Goal: Task Accomplishment & Management: Complete application form

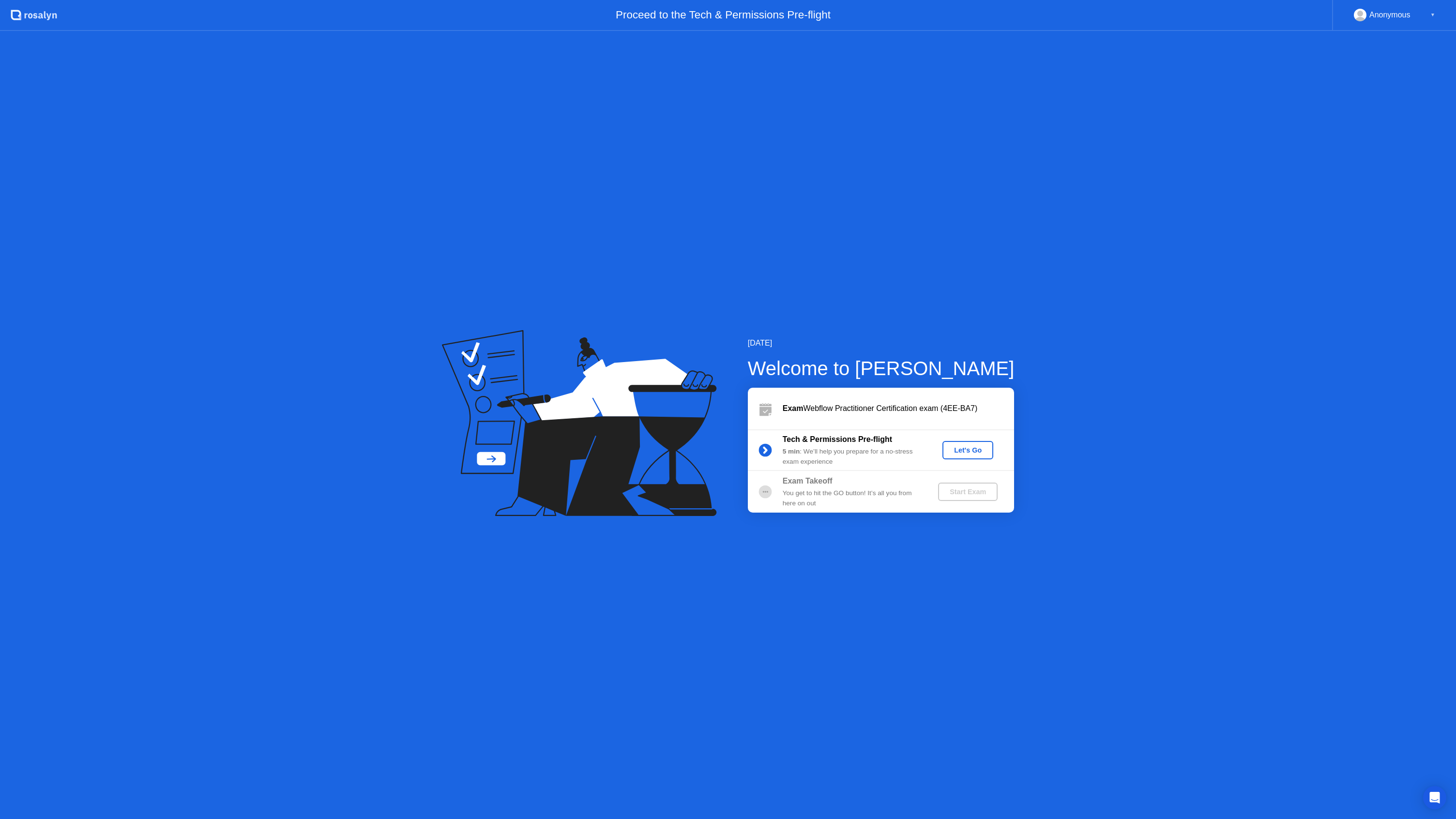
click at [815, 469] on div "Tech & Permissions Pre-flight 5 min : We’ll help you prepare for a no-stress ex…" at bounding box center [881, 450] width 267 height 42
click at [840, 488] on div "Exam Takeoff You get to hit the GO button! It’s all you from here on out" at bounding box center [852, 491] width 139 height 33
click at [814, 552] on div "[DATE] Welcome to [PERSON_NAME] Exam Webflow Practitioner Certification exam (4…" at bounding box center [728, 425] width 1456 height 788
drag, startPoint x: 834, startPoint y: 410, endPoint x: 921, endPoint y: 407, distance: 87.1
click at [921, 407] on div "Exam Webflow Practitioner Certification exam (4EE-BA7)" at bounding box center [898, 408] width 232 height 12
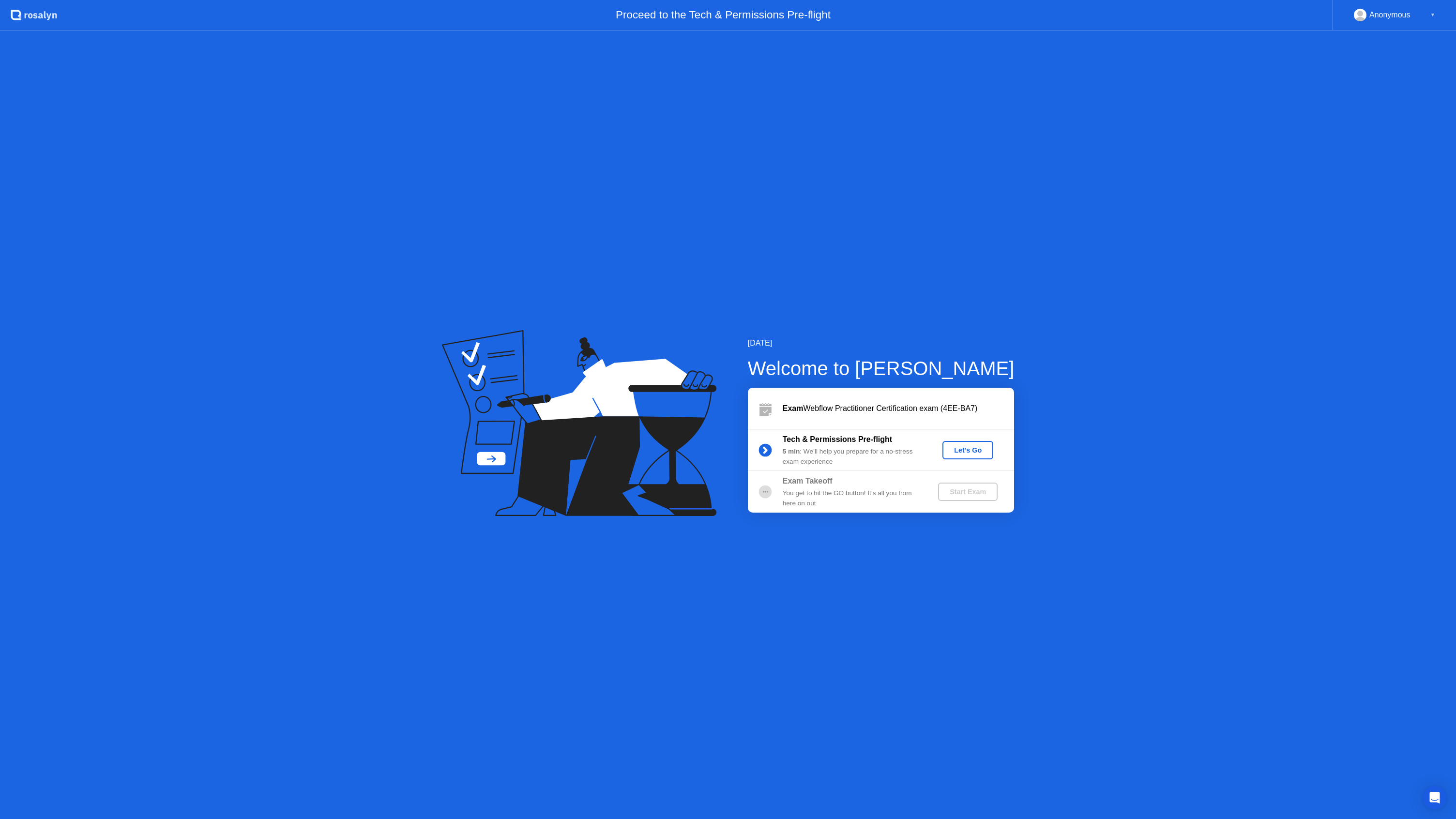
click at [967, 450] on div "Let's Go" at bounding box center [968, 450] width 43 height 8
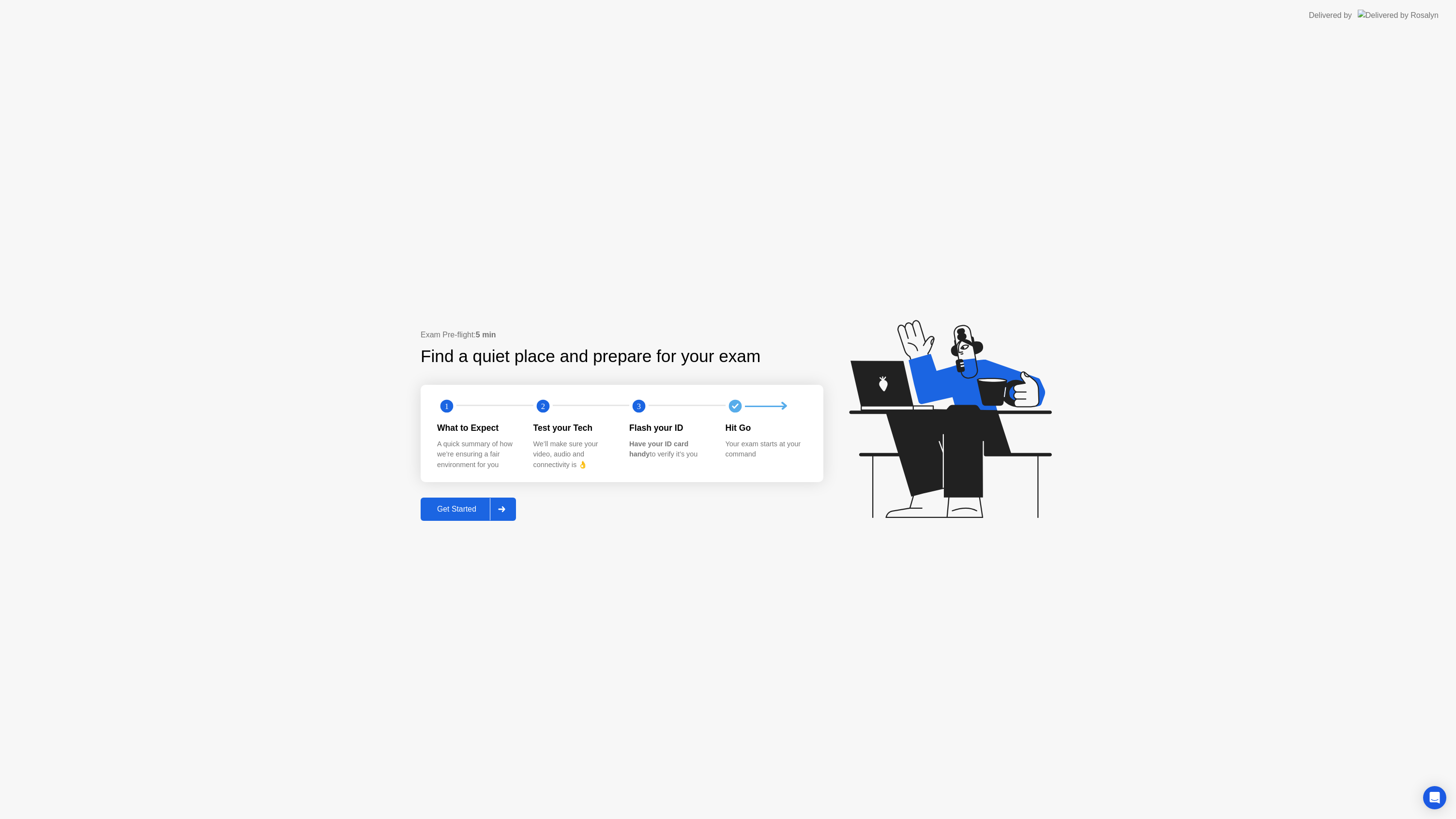
click at [732, 446] on div "Your exam starts at your command" at bounding box center [766, 449] width 81 height 21
click at [504, 508] on icon at bounding box center [501, 508] width 7 height 5
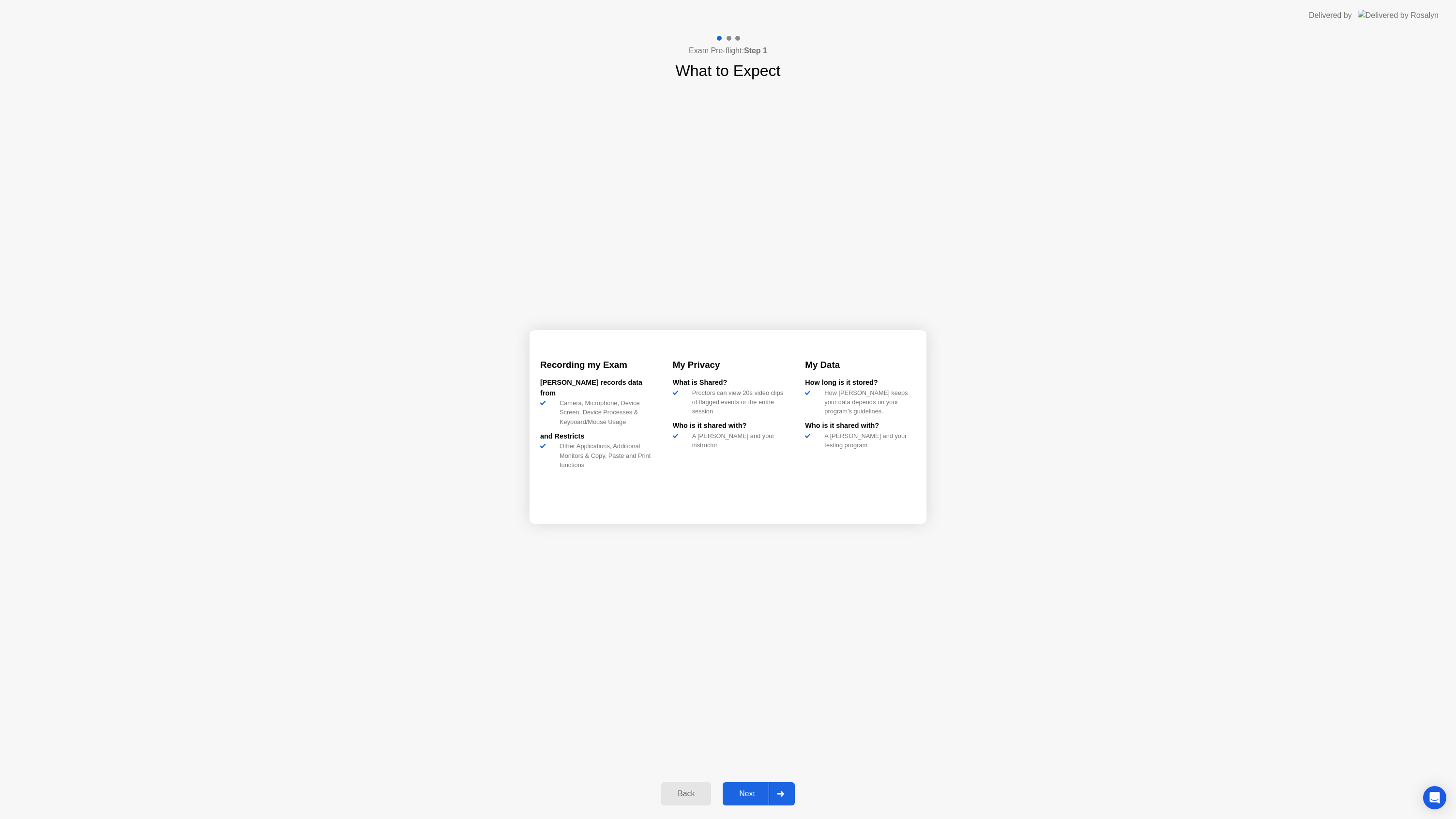
click at [764, 793] on div "Next" at bounding box center [747, 793] width 43 height 9
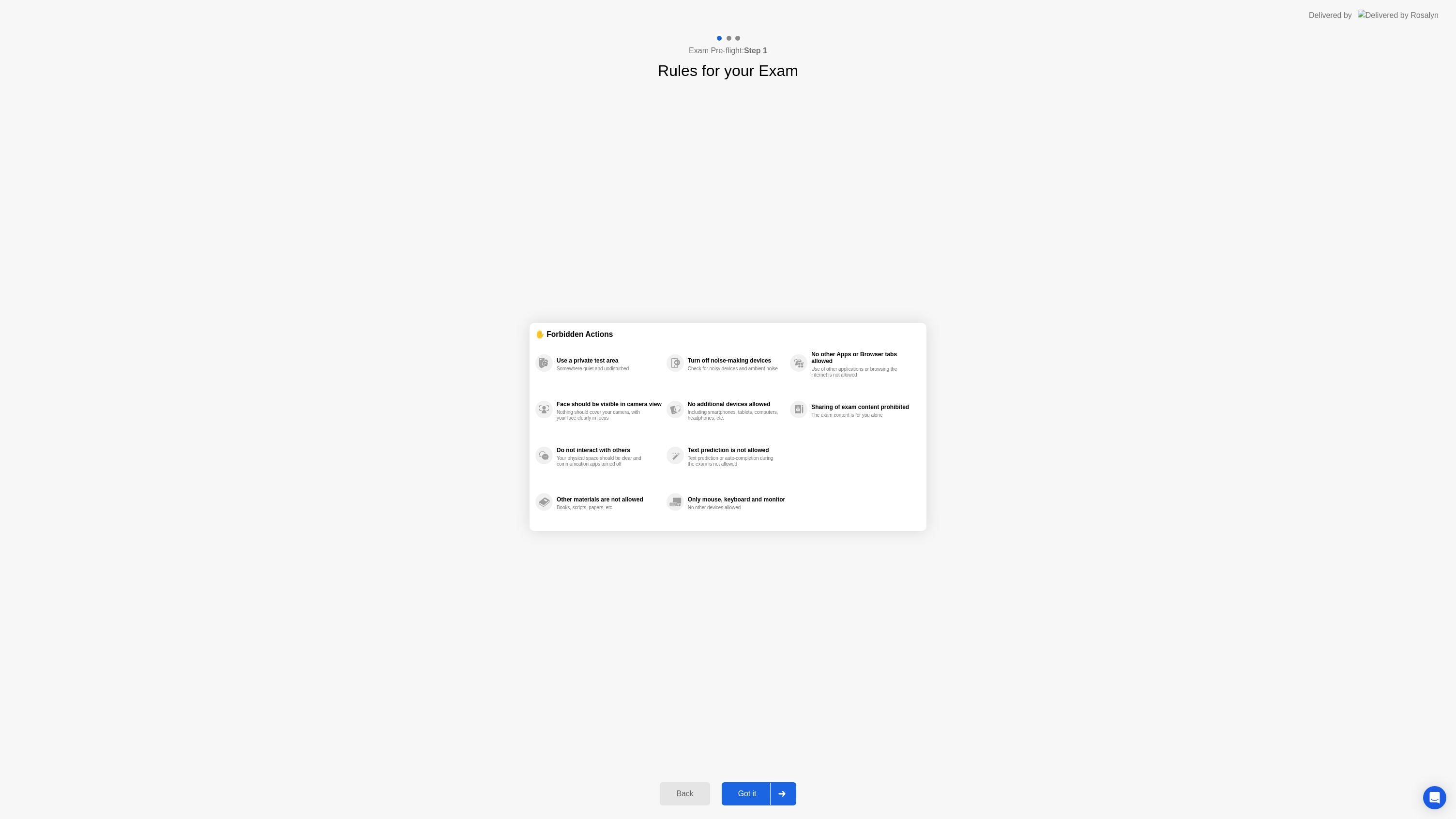
click at [722, 360] on div "Turn off noise-making devices" at bounding box center [737, 360] width 98 height 7
click at [777, 800] on div at bounding box center [782, 793] width 23 height 22
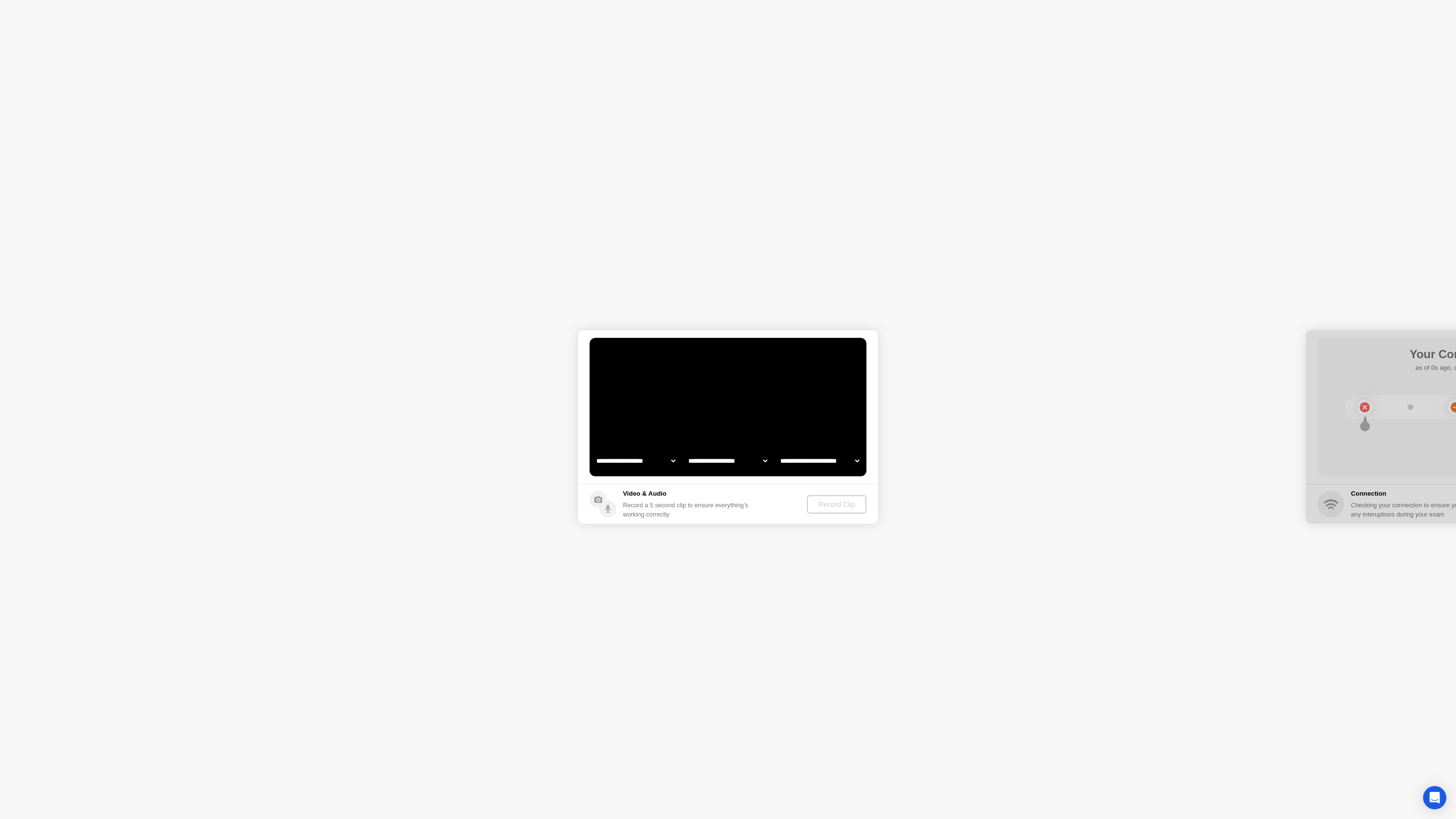
select select "**********"
select select "*******"
click at [852, 502] on div "Record Clip" at bounding box center [837, 504] width 52 height 8
click at [785, 508] on div "Replay Clip" at bounding box center [783, 504] width 63 height 8
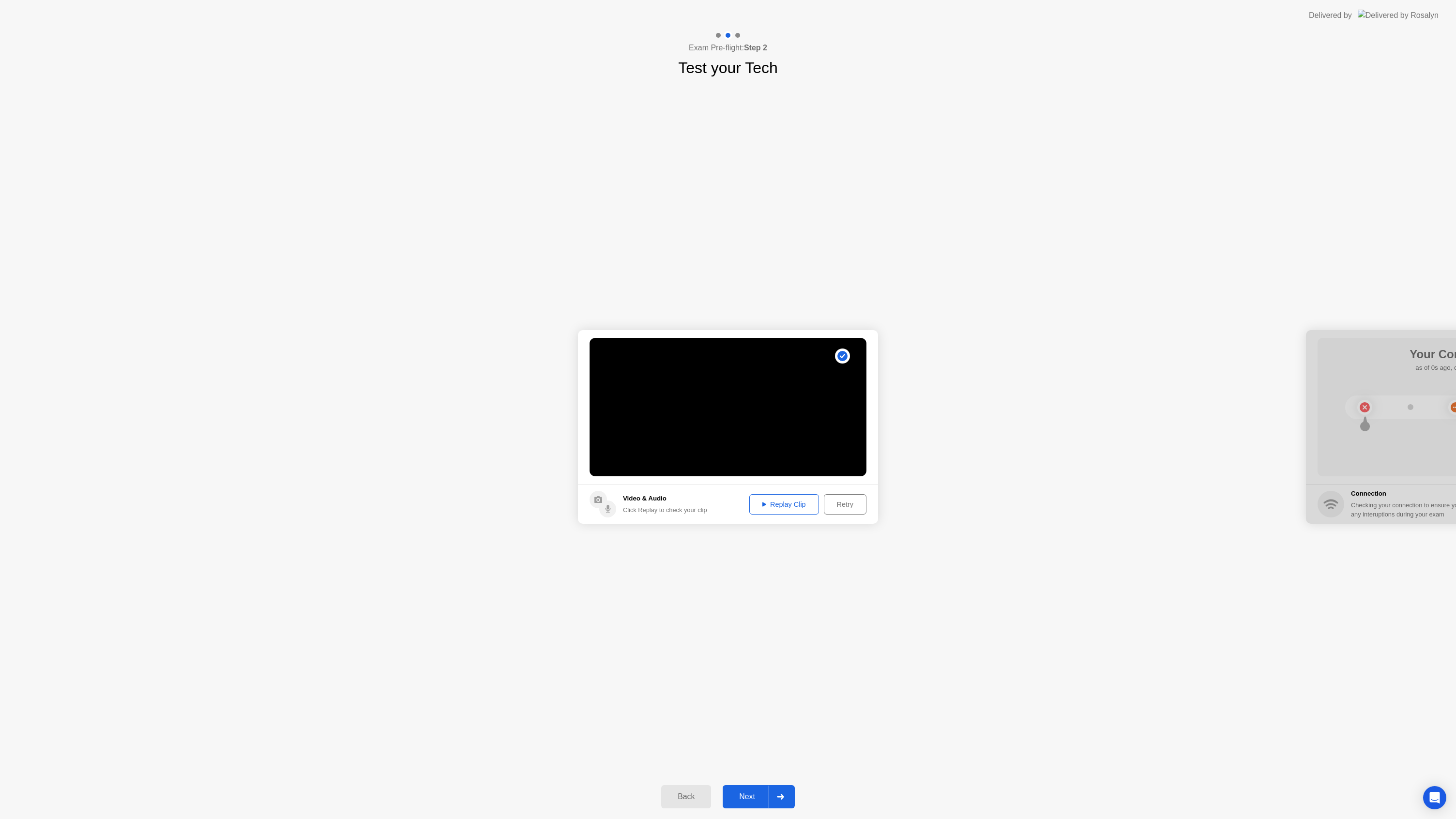
click at [887, 542] on div "**********" at bounding box center [728, 426] width 1456 height 695
click at [762, 790] on button "Next" at bounding box center [759, 797] width 72 height 23
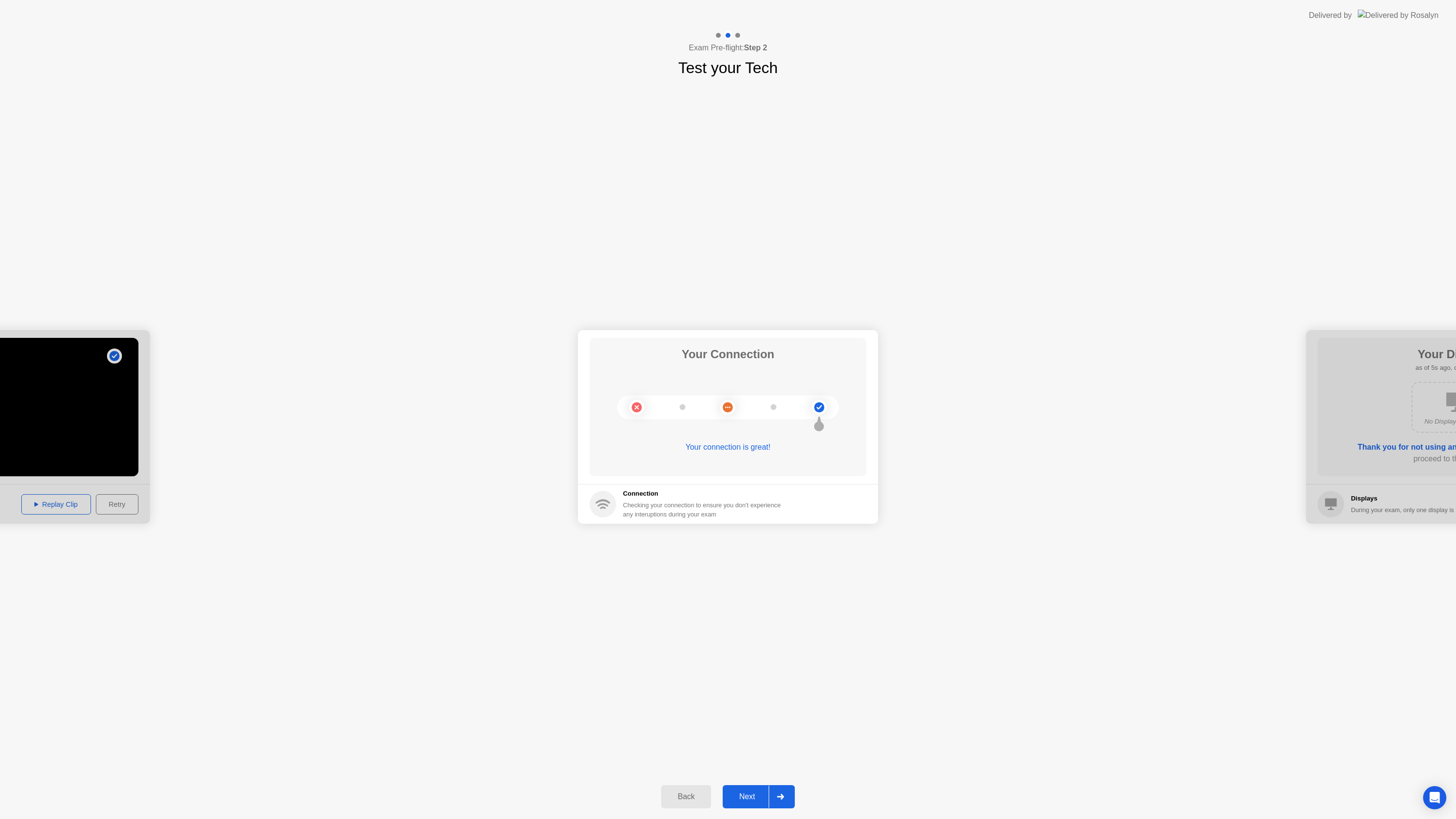
click at [1152, 594] on div "**********" at bounding box center [728, 426] width 1456 height 695
click at [771, 790] on div at bounding box center [780, 797] width 23 height 22
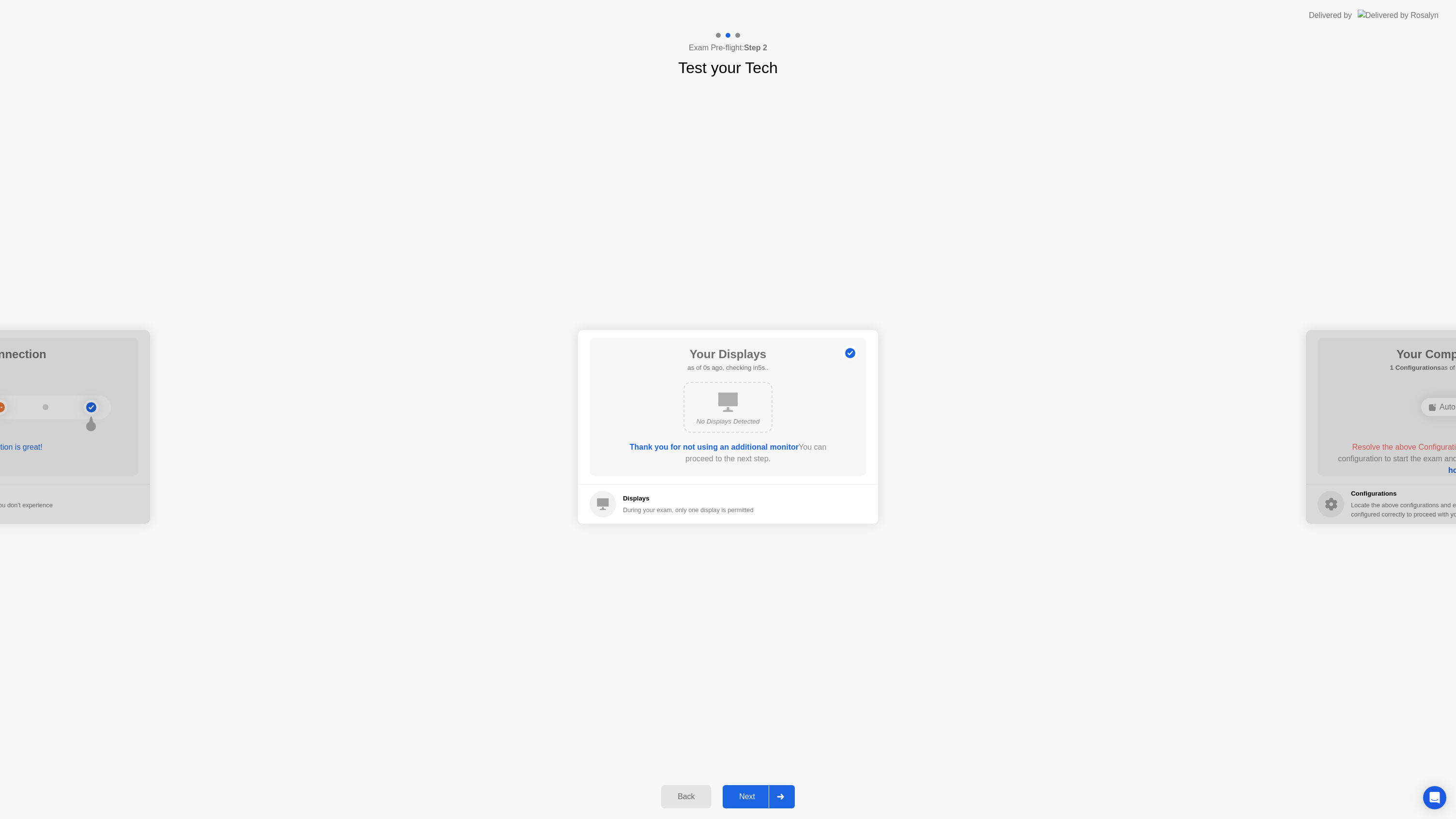
click at [1038, 668] on div "**********" at bounding box center [728, 426] width 1456 height 695
click at [769, 790] on div at bounding box center [780, 797] width 23 height 22
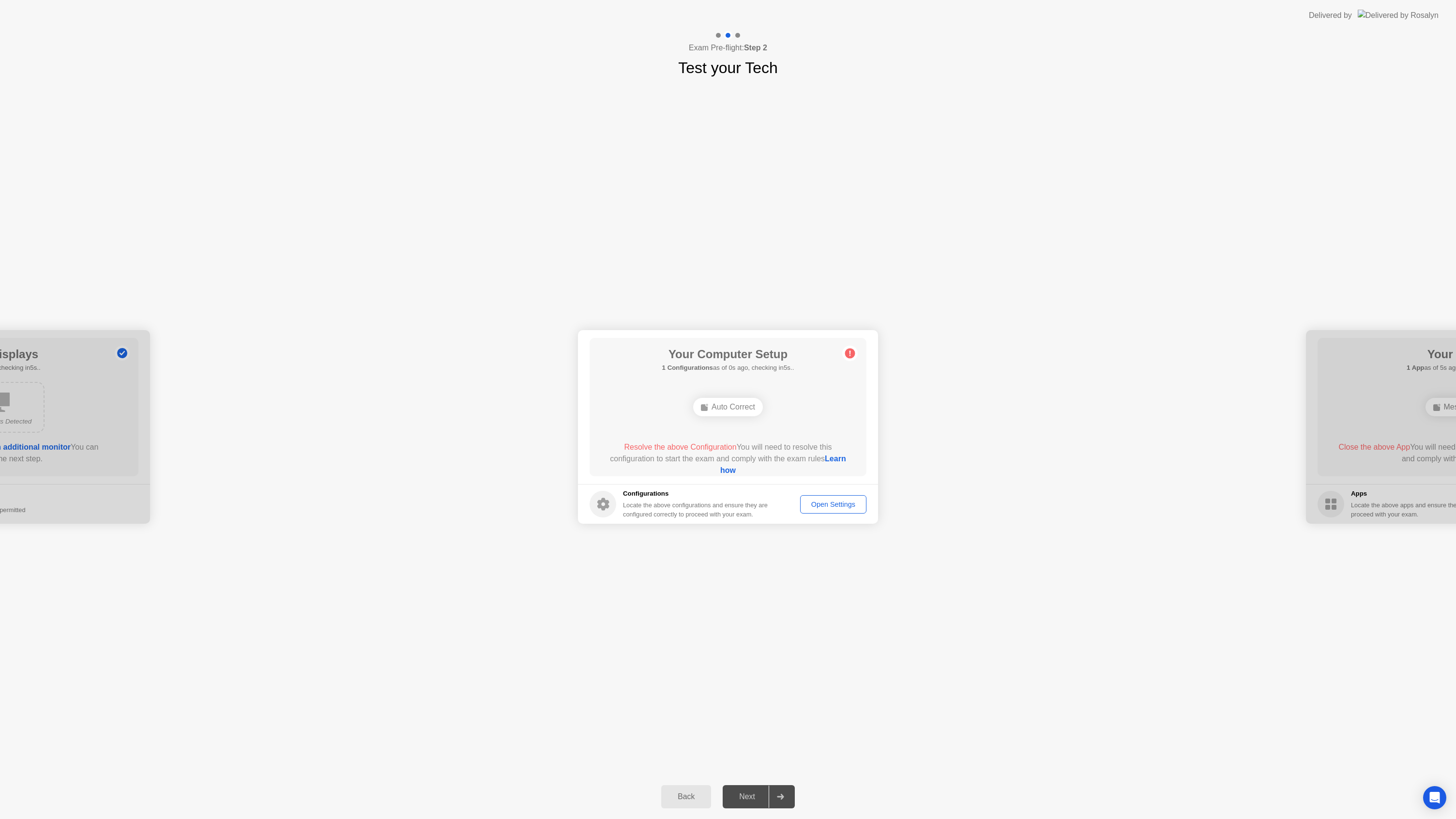
click at [728, 403] on div "Auto Correct" at bounding box center [728, 407] width 70 height 19
click at [755, 405] on div "Auto Correct" at bounding box center [728, 407] width 70 height 19
click at [840, 504] on div "Open Settings" at bounding box center [833, 504] width 60 height 8
click at [714, 404] on div "Auto Correct" at bounding box center [728, 407] width 70 height 19
click at [750, 550] on div "**********" at bounding box center [728, 426] width 1456 height 695
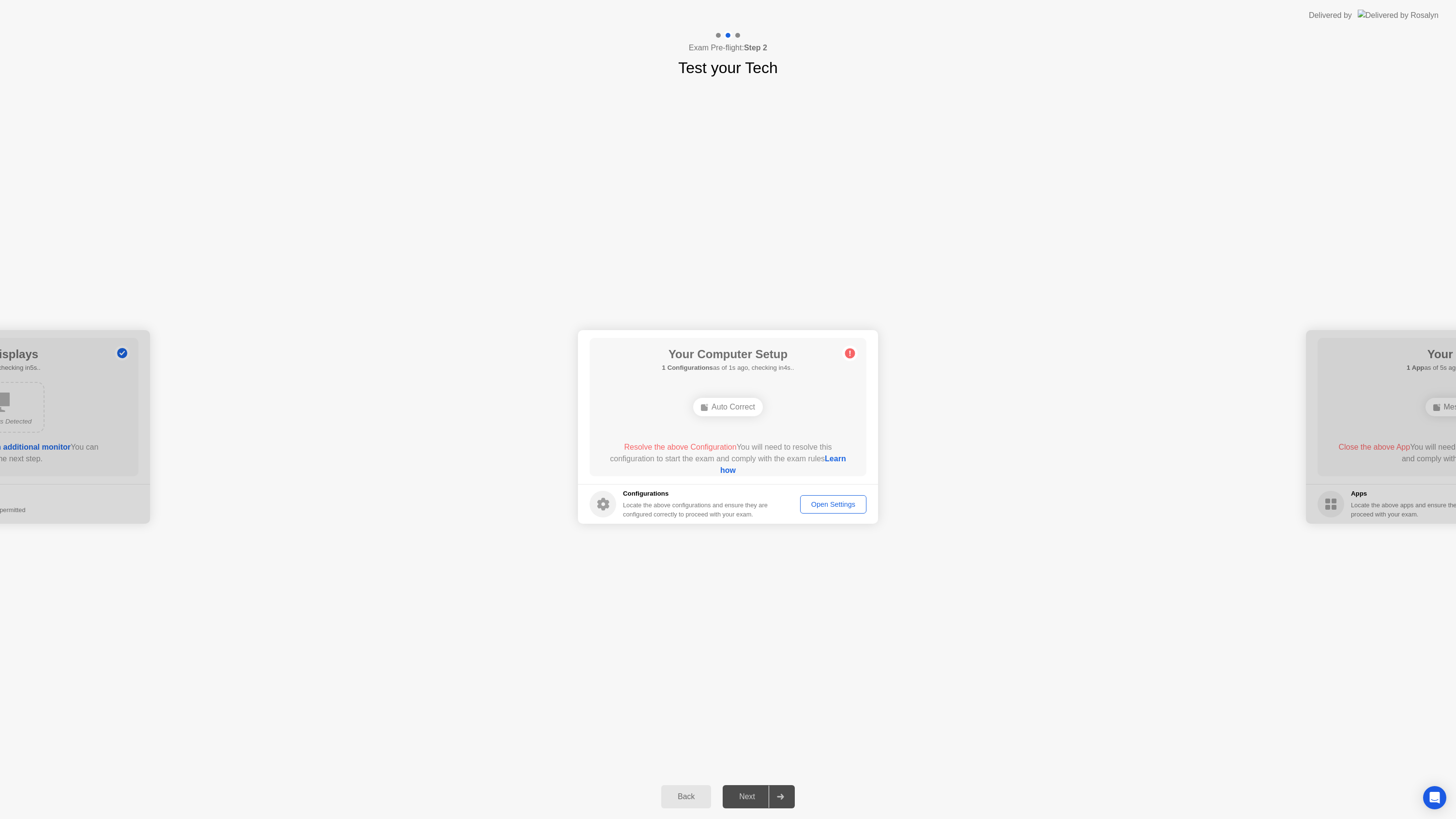
click at [730, 468] on link "Learn how" at bounding box center [783, 465] width 126 height 20
click at [776, 790] on div at bounding box center [780, 797] width 23 height 22
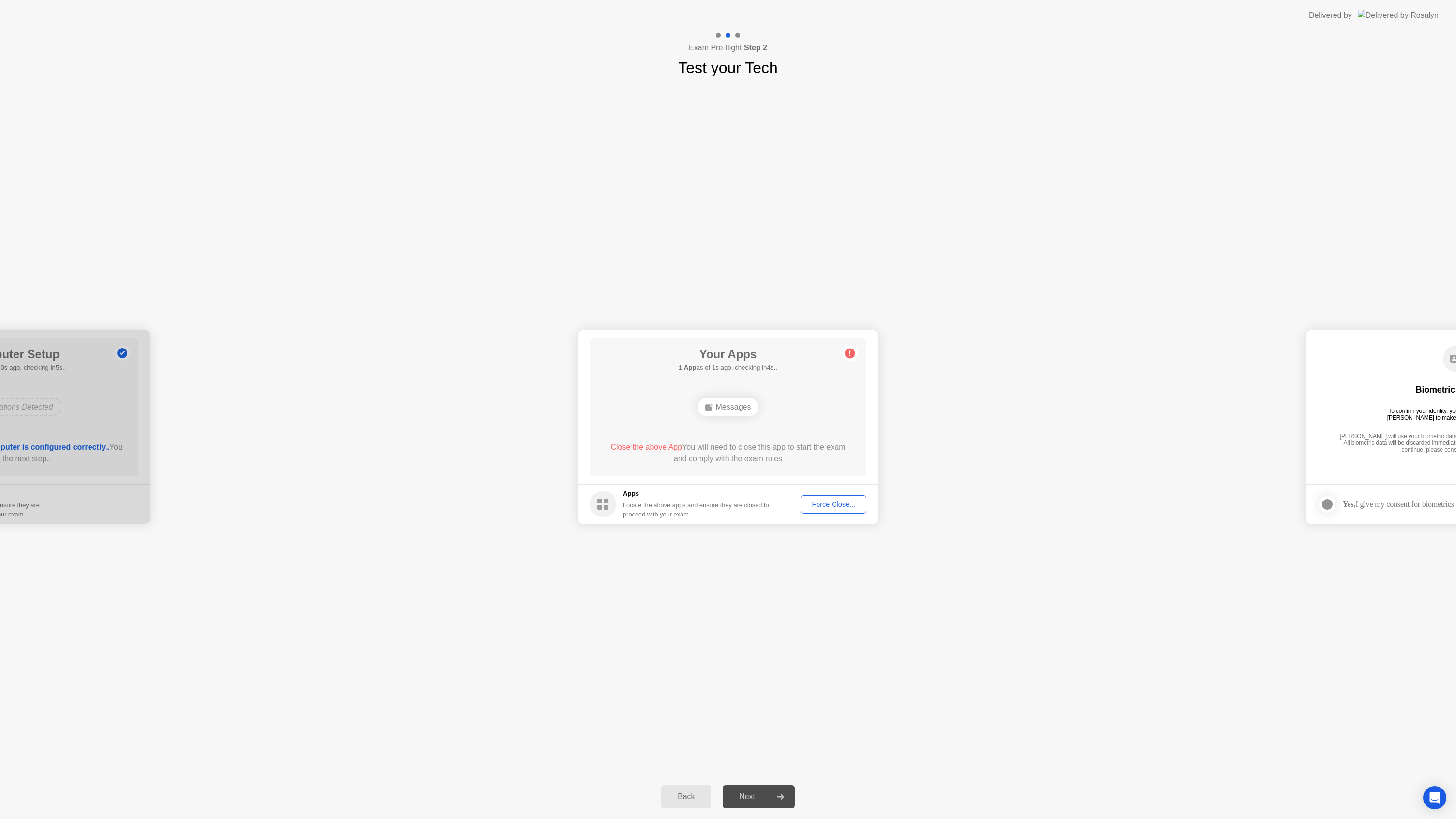
drag, startPoint x: 694, startPoint y: 447, endPoint x: 787, endPoint y: 452, distance: 93.1
click at [786, 452] on div "Close the above App You will need to close this app to start the exam and compl…" at bounding box center [728, 453] width 250 height 23
click at [828, 566] on div "**********" at bounding box center [728, 426] width 1456 height 695
click at [759, 797] on div "Next" at bounding box center [747, 797] width 43 height 9
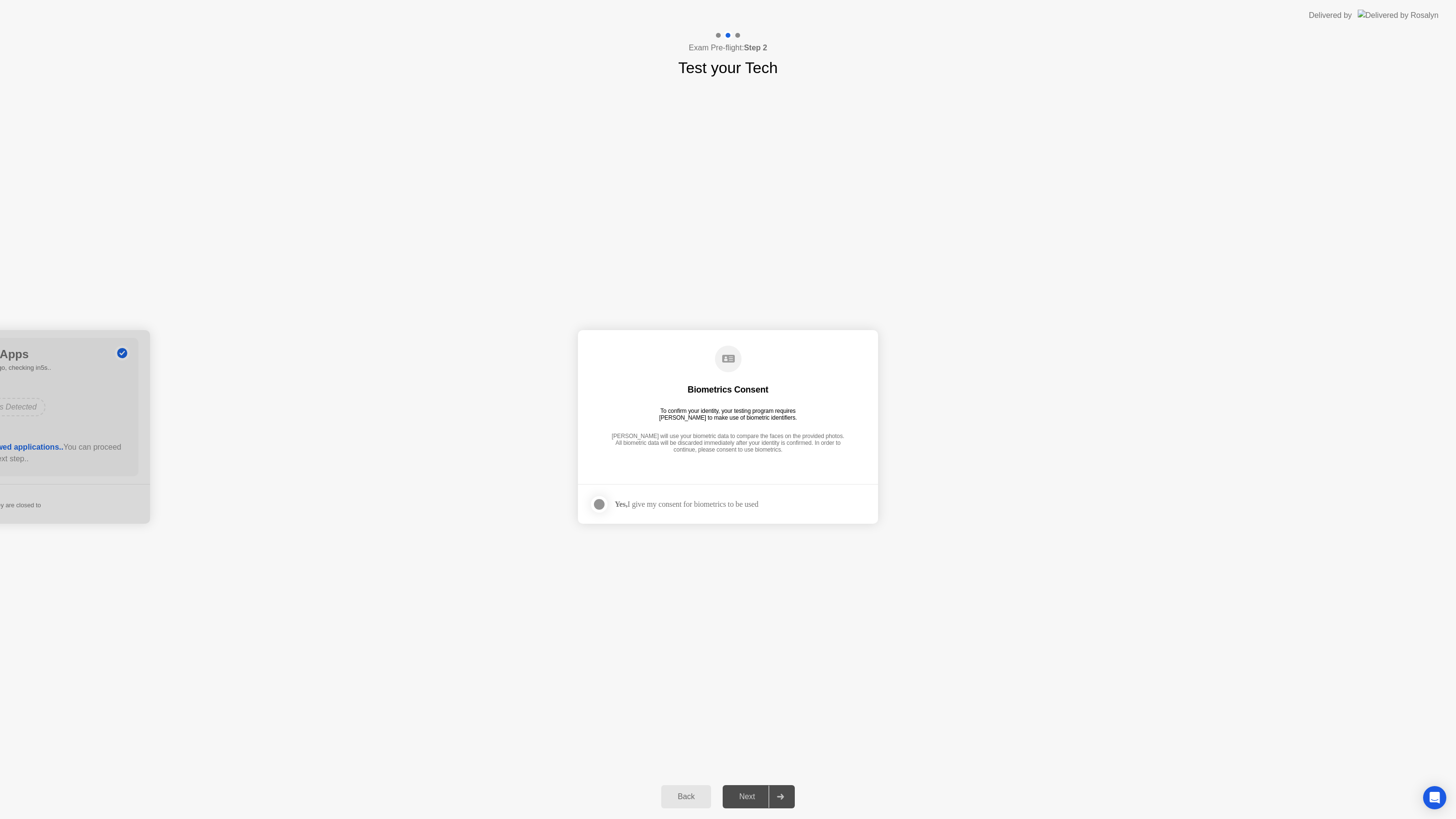
click at [683, 501] on div "Yes, I give my consent for biometrics to be used" at bounding box center [687, 504] width 144 height 9
click at [604, 497] on label at bounding box center [602, 504] width 25 height 19
click at [761, 793] on div "Next" at bounding box center [747, 797] width 43 height 9
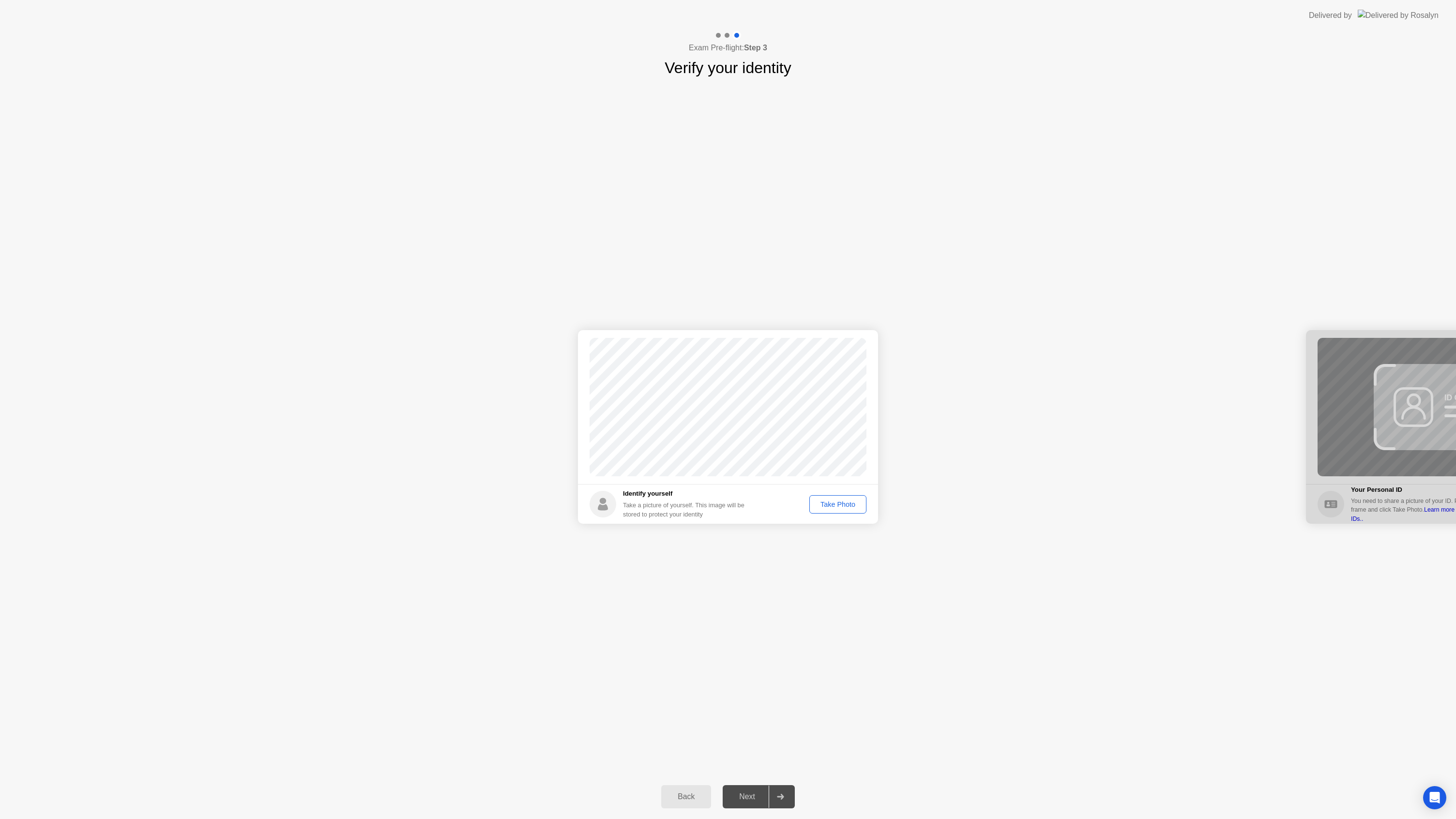
click at [841, 505] on div "Take Photo" at bounding box center [838, 504] width 50 height 8
click at [748, 793] on div "Next" at bounding box center [747, 797] width 43 height 9
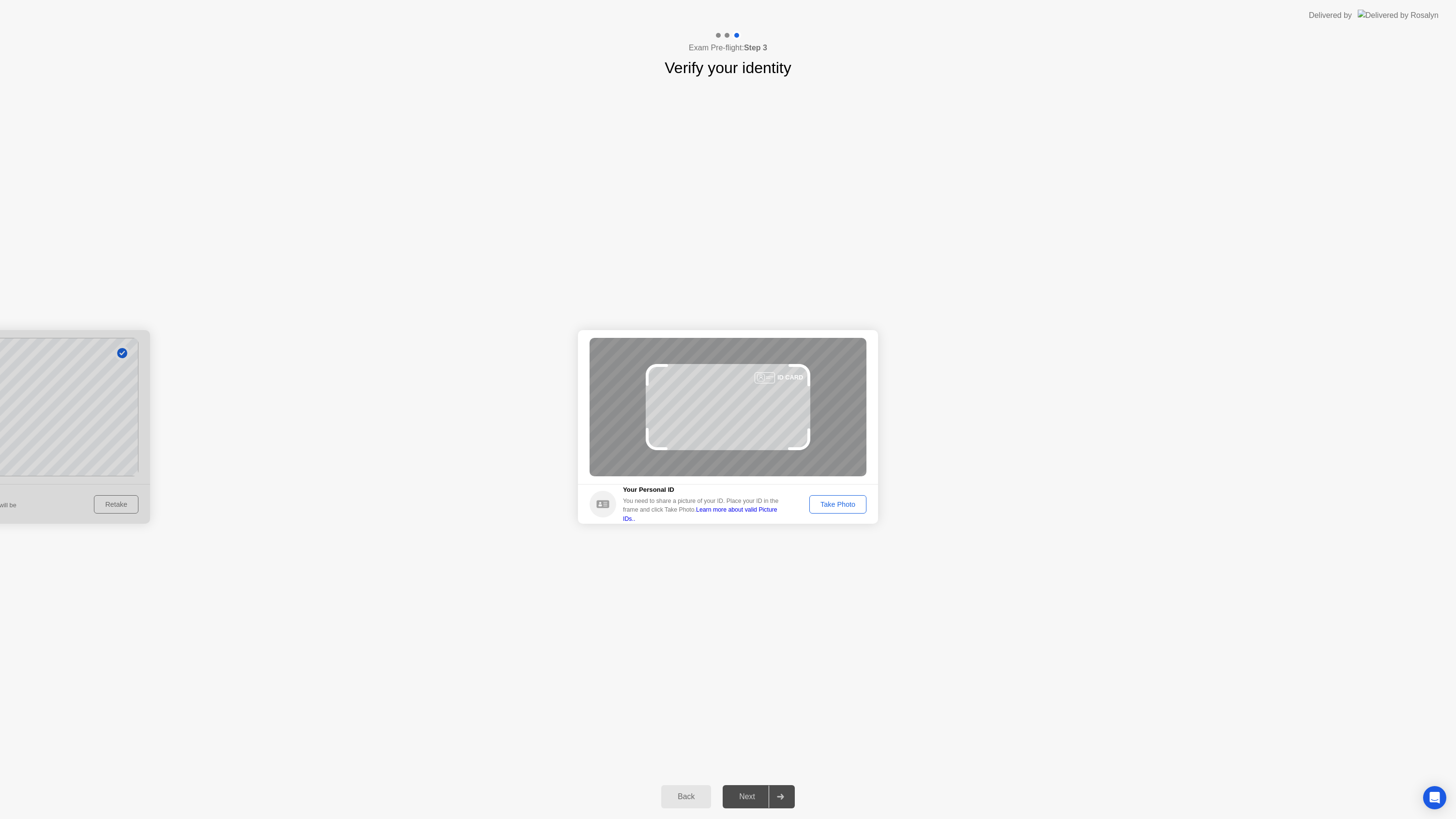
click at [851, 505] on div "Take Photo" at bounding box center [838, 504] width 50 height 8
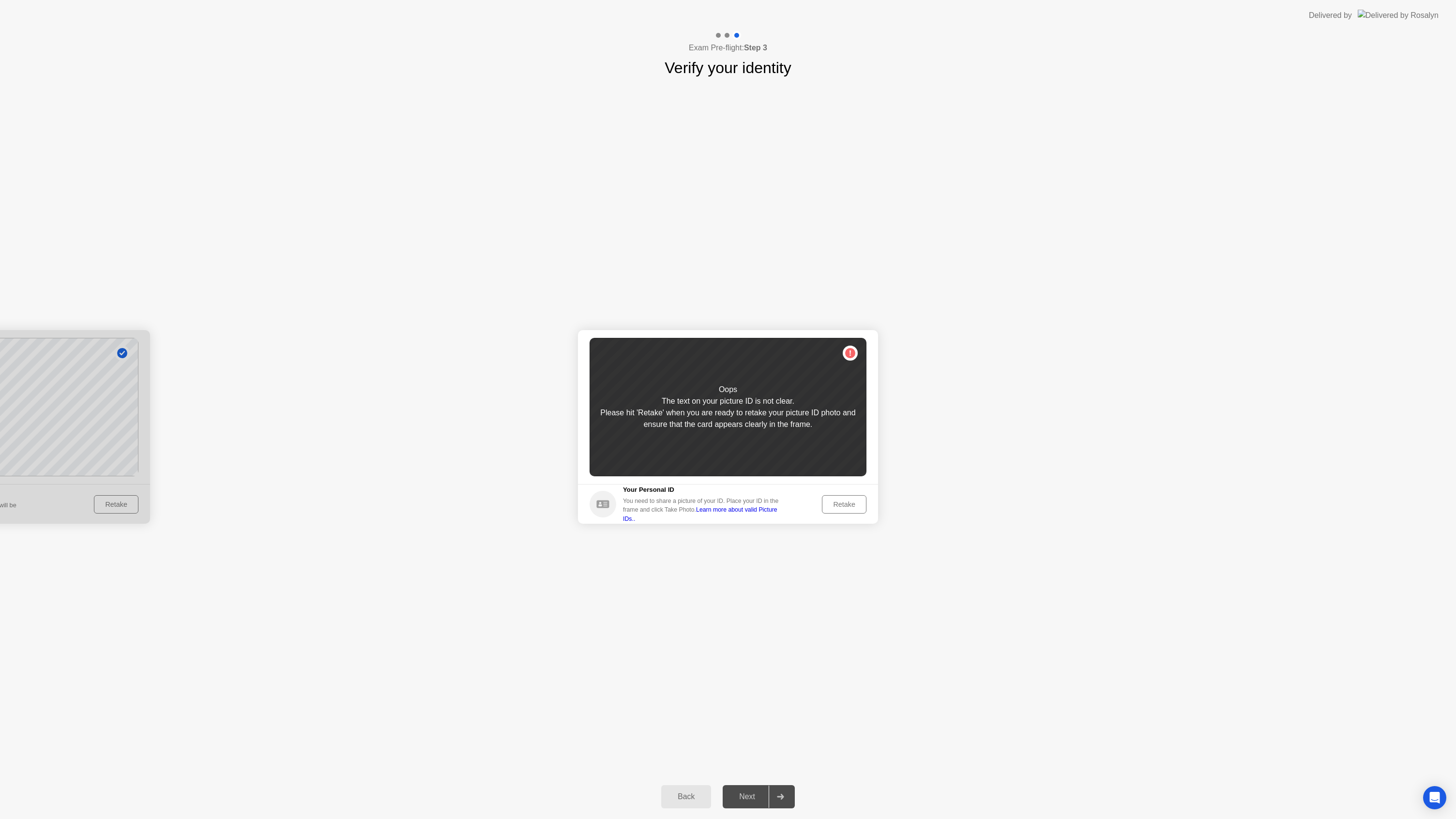
click at [851, 508] on div "Retake" at bounding box center [844, 504] width 38 height 8
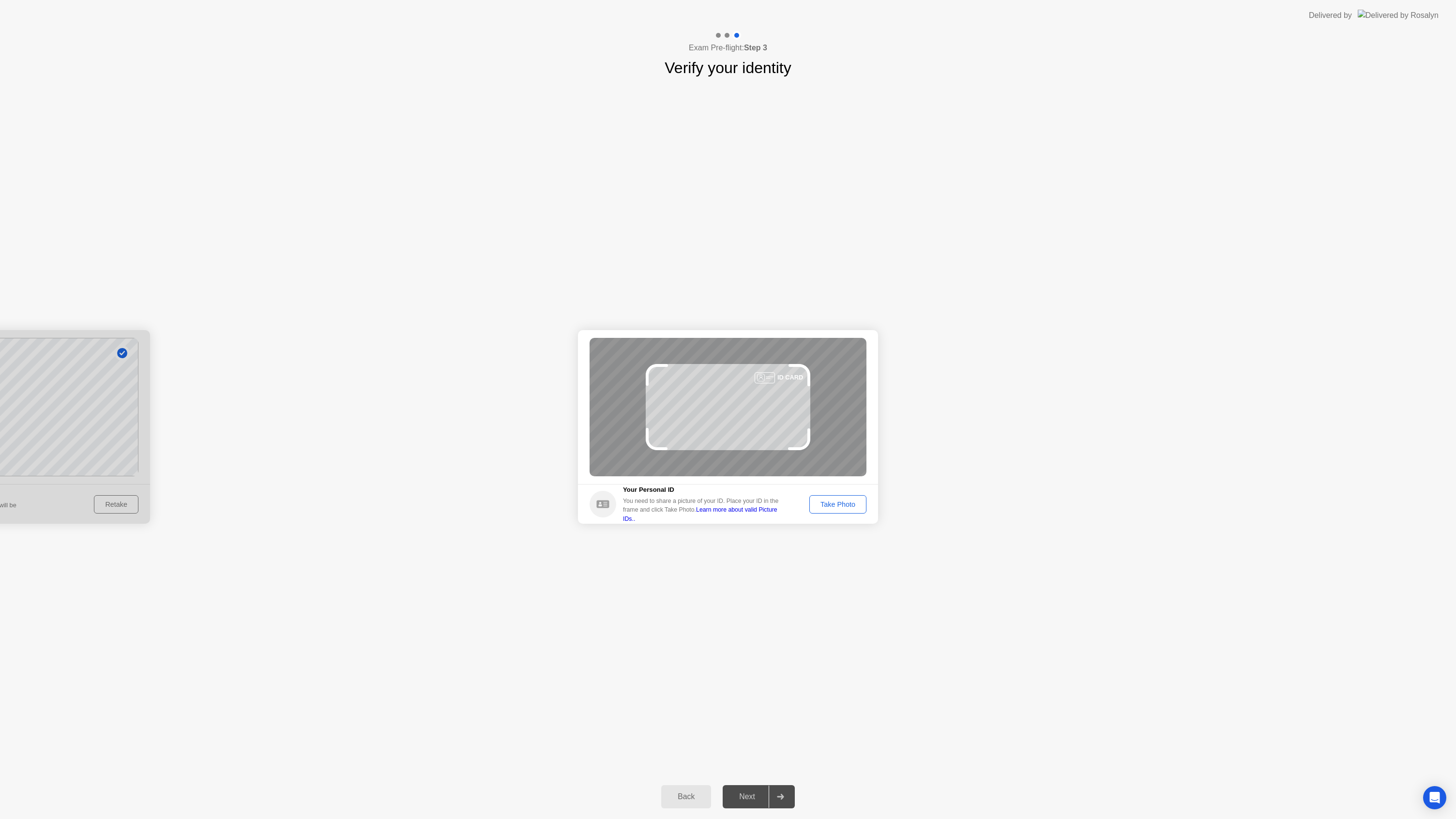
click at [851, 508] on div "Take Photo" at bounding box center [838, 504] width 50 height 8
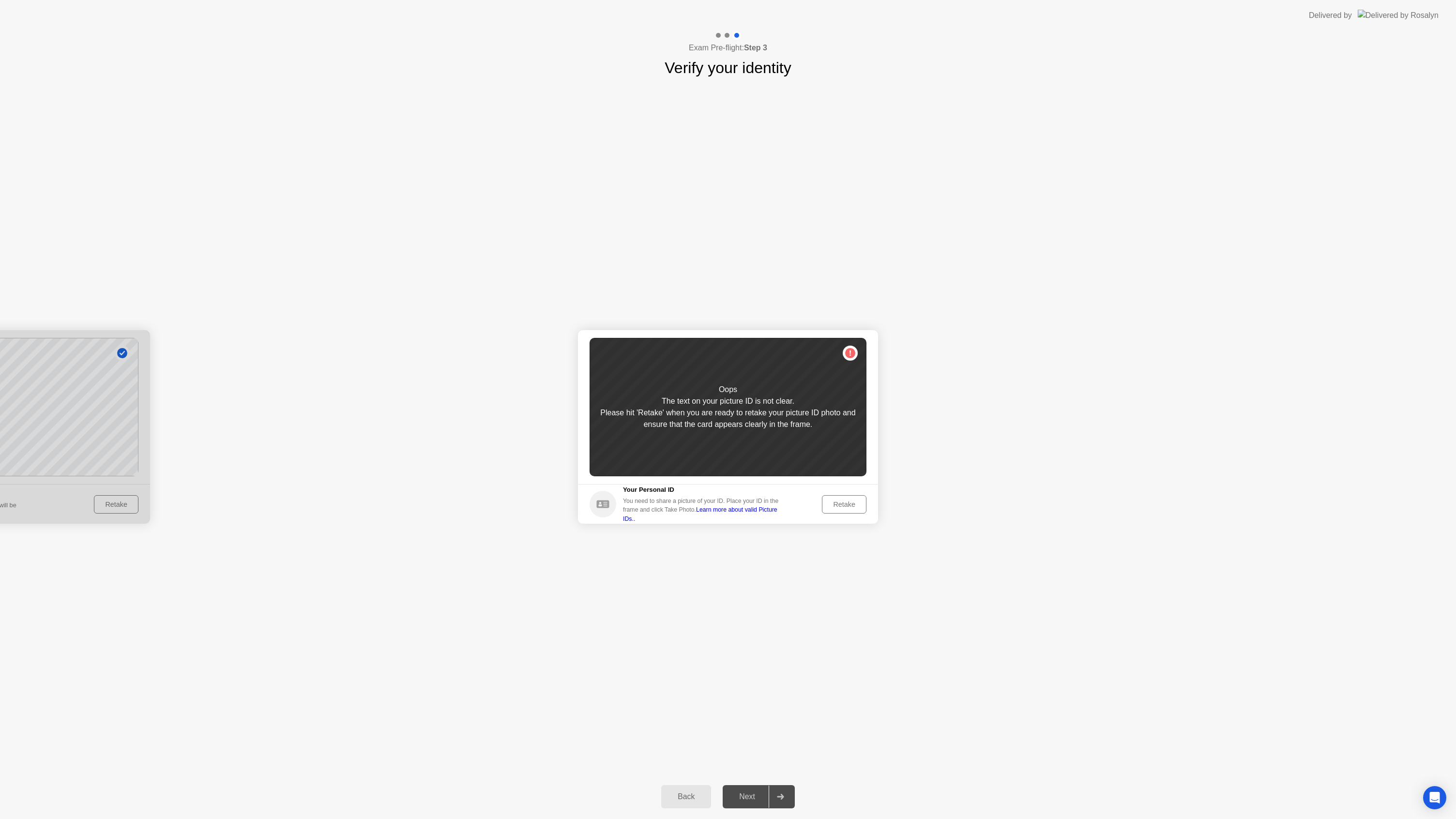
click at [851, 508] on div "Retake" at bounding box center [844, 504] width 38 height 8
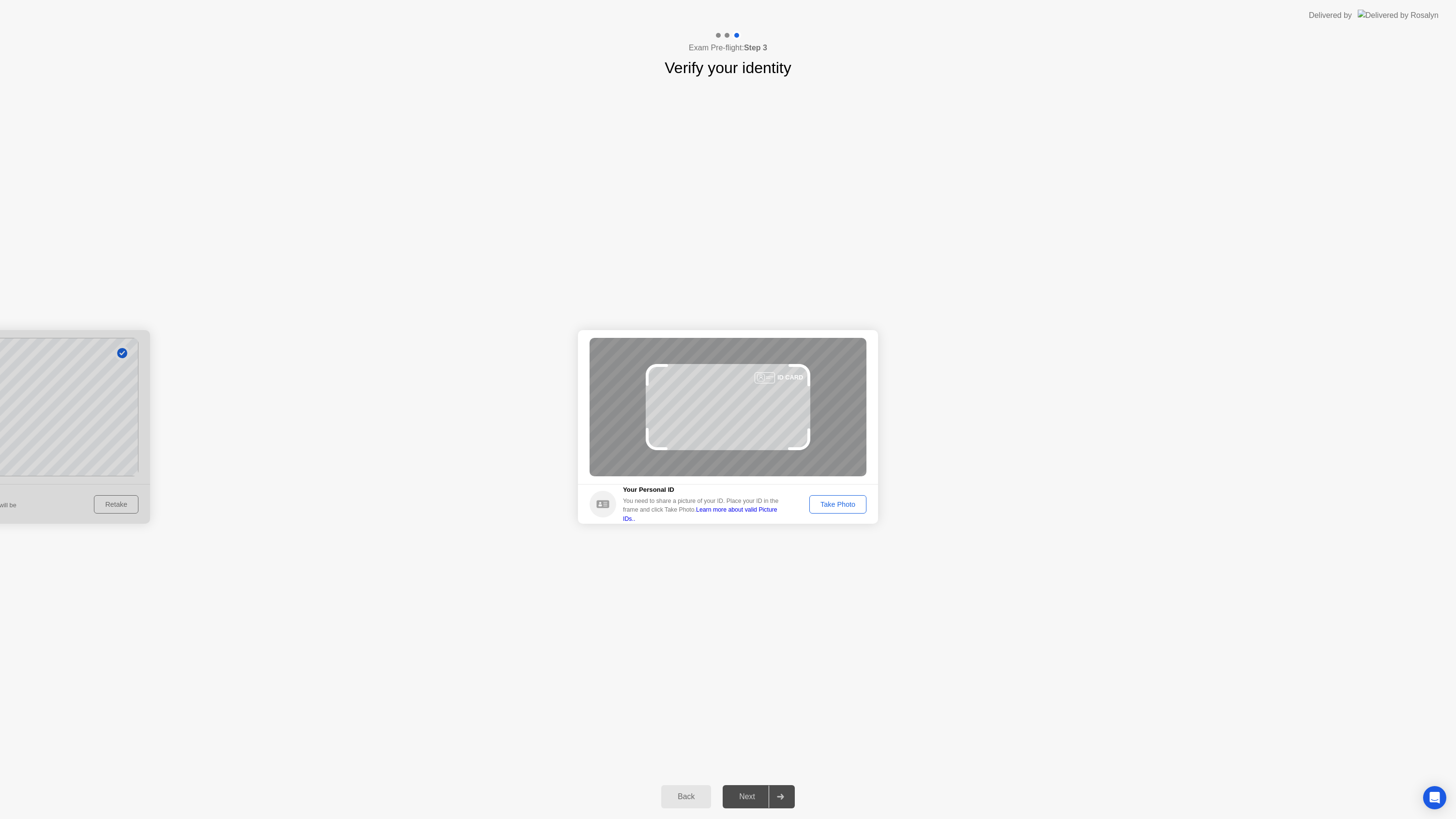
click at [851, 508] on div "Take Photo" at bounding box center [838, 504] width 50 height 8
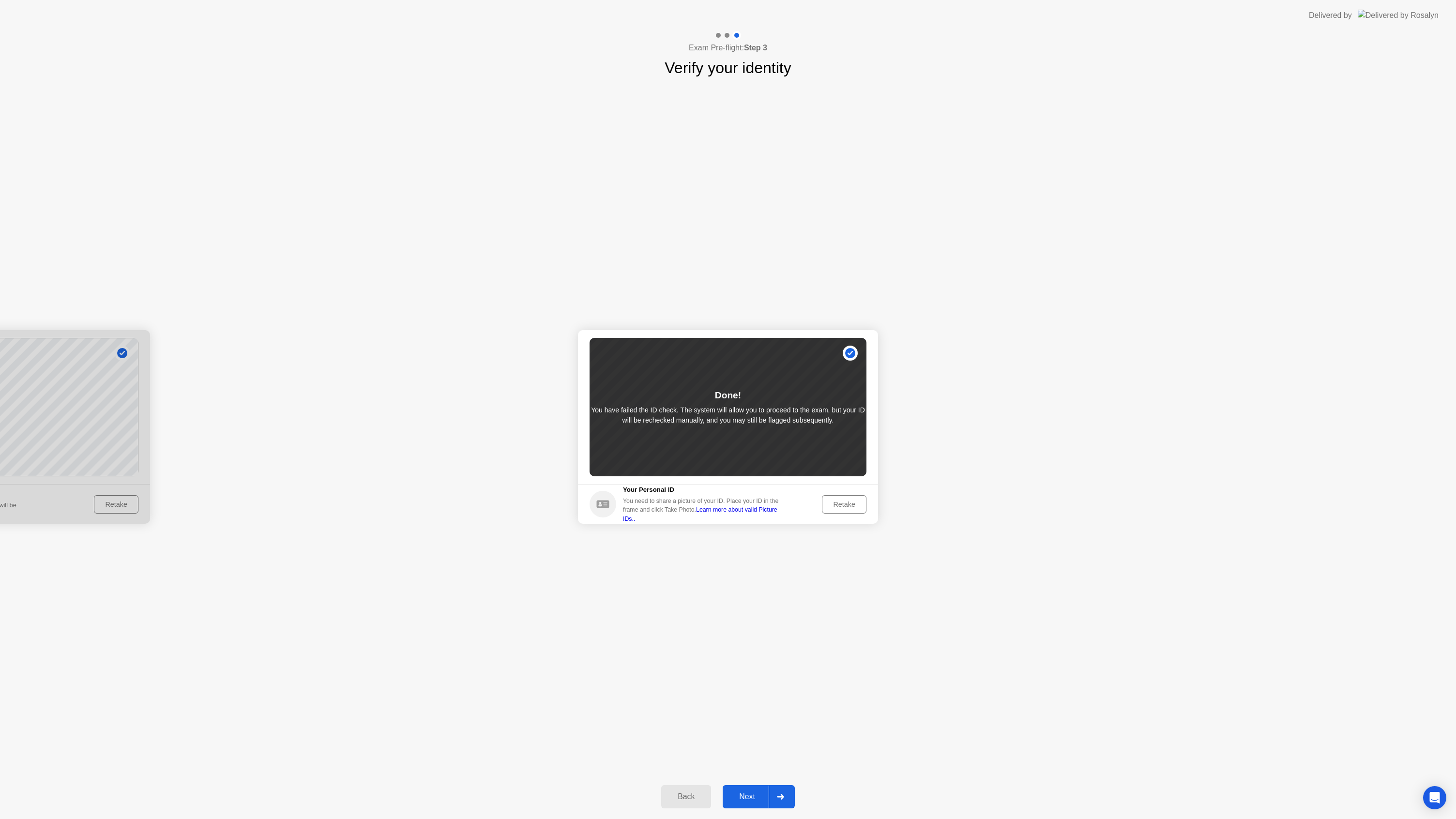
click at [758, 795] on div "Next" at bounding box center [747, 797] width 43 height 9
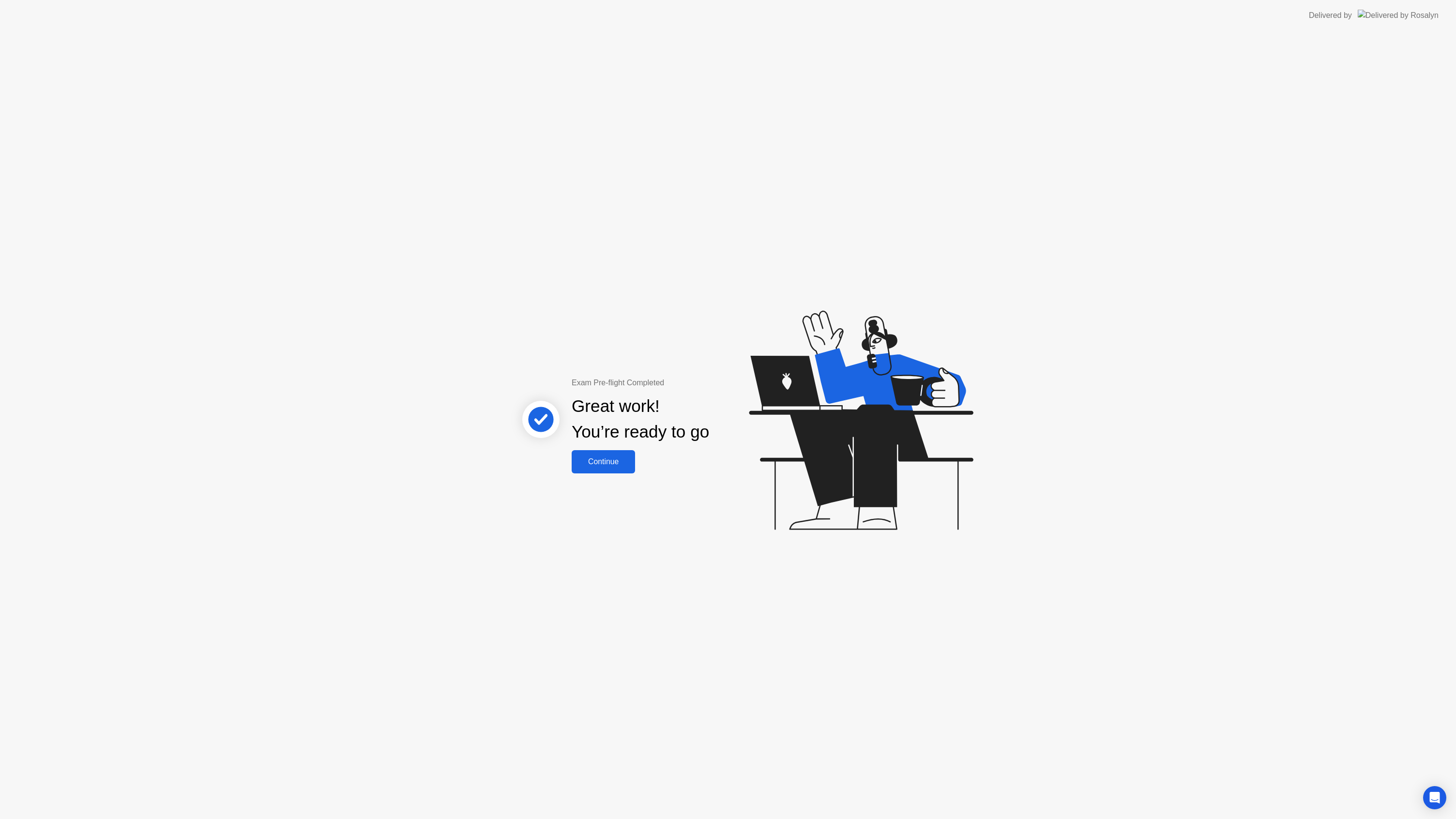
click at [601, 464] on div "Continue" at bounding box center [603, 461] width 57 height 9
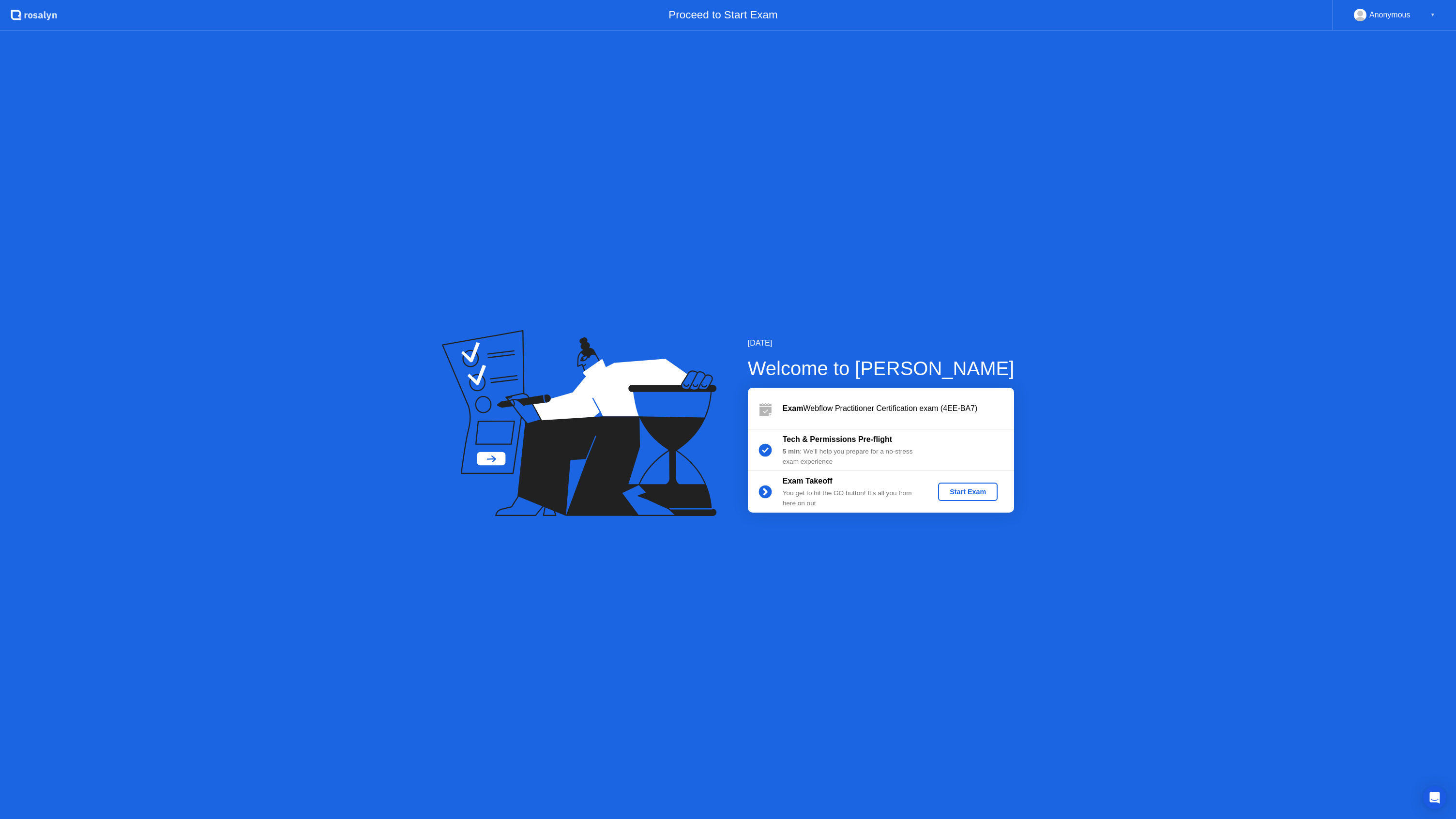
click at [964, 491] on div "Start Exam" at bounding box center [968, 492] width 52 height 8
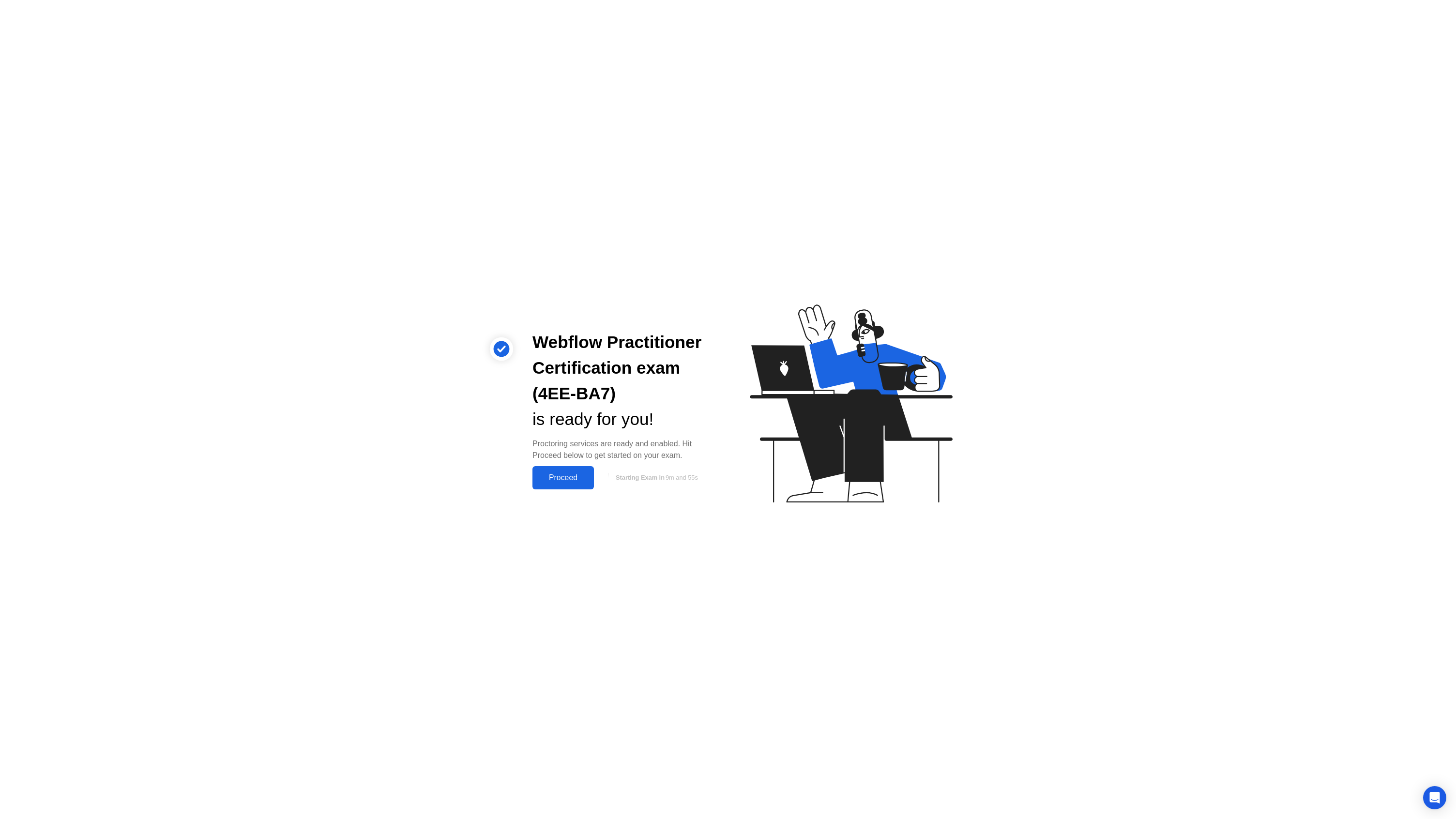
click at [561, 476] on div "Proceed" at bounding box center [563, 477] width 56 height 9
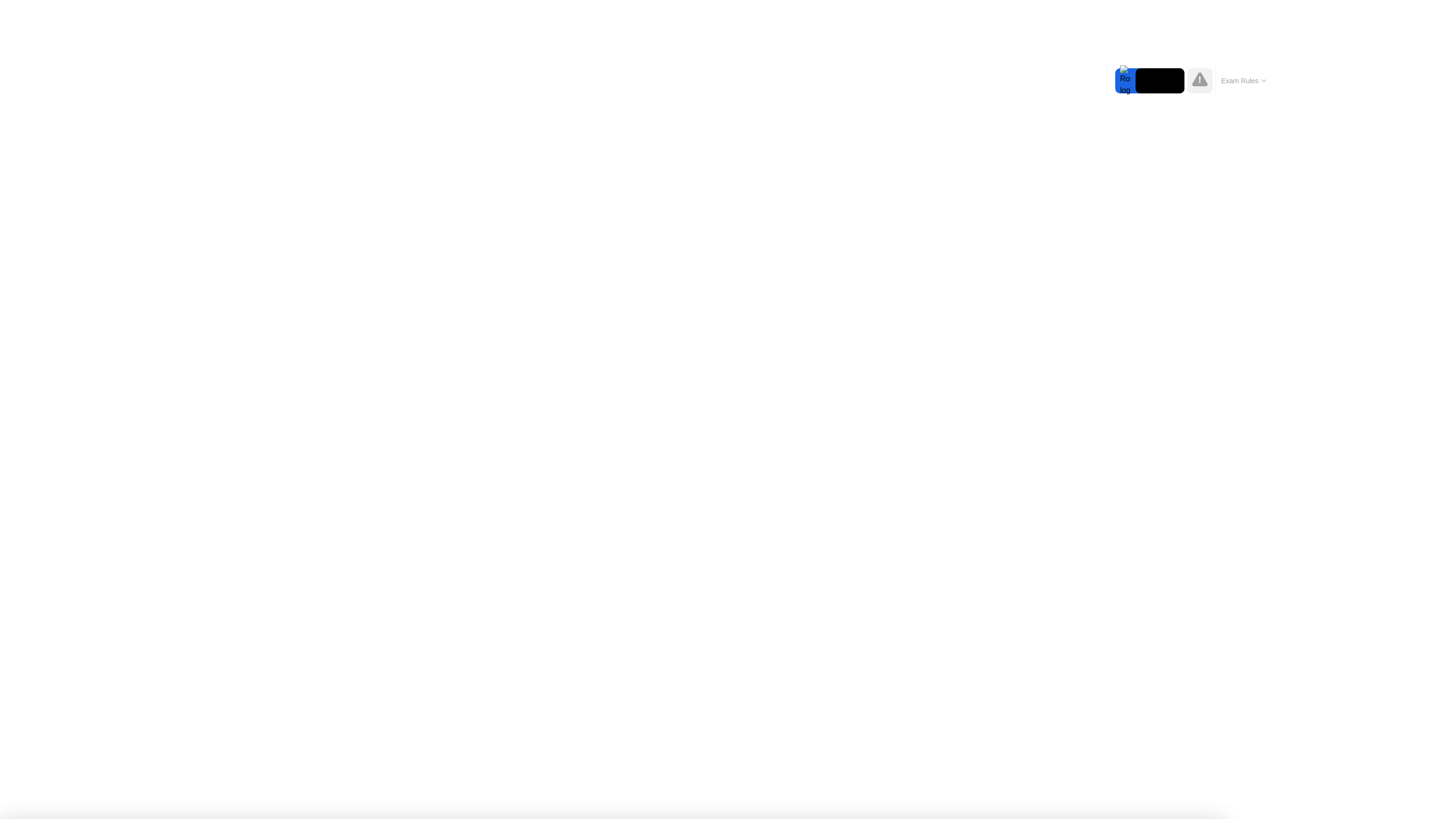
click at [1365, 791] on div "End Proctoring Session" at bounding box center [1376, 791] width 108 height 9
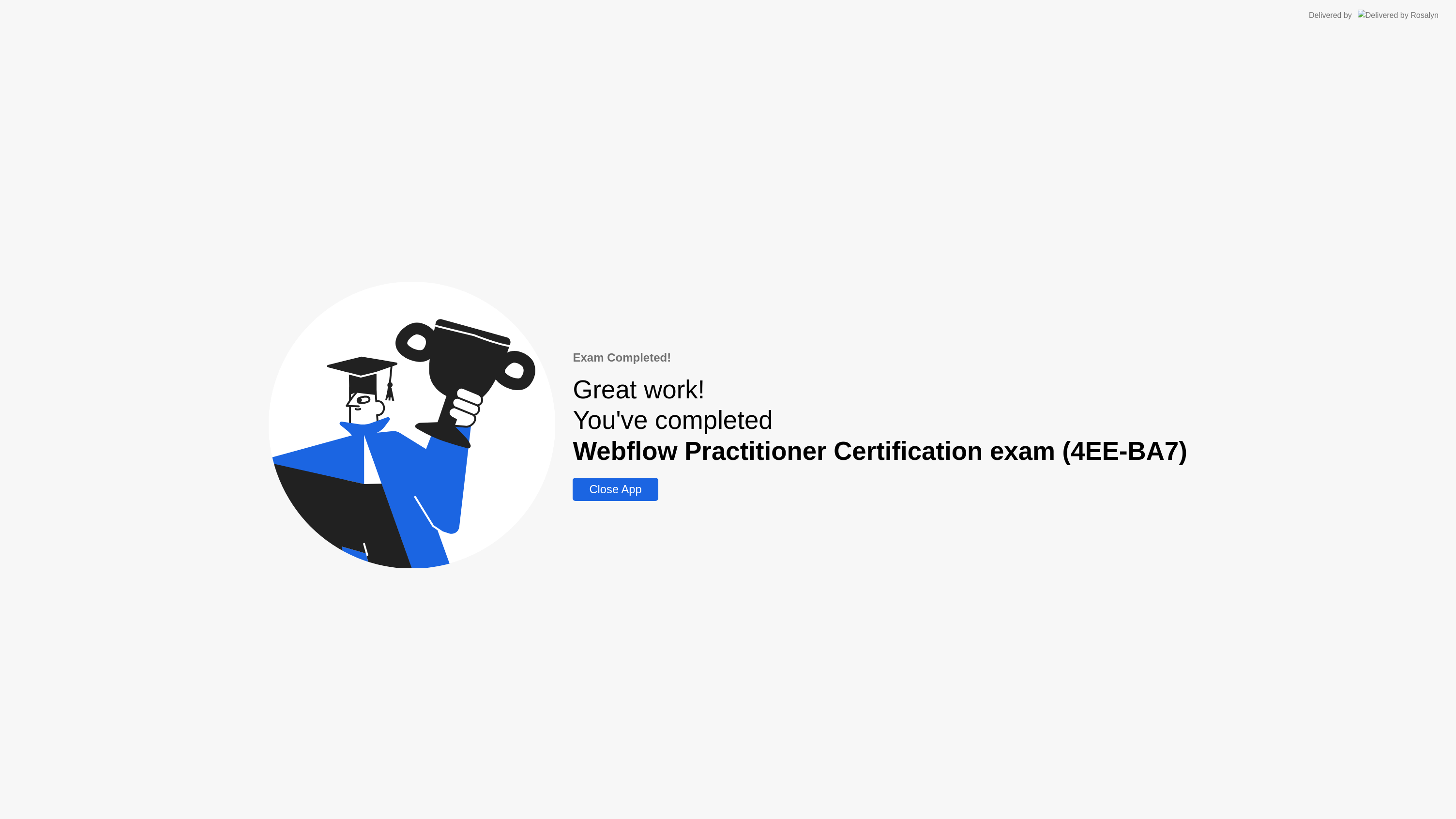
click at [614, 494] on div "Close App" at bounding box center [615, 489] width 79 height 13
